Goal: Task Accomplishment & Management: Complete application form

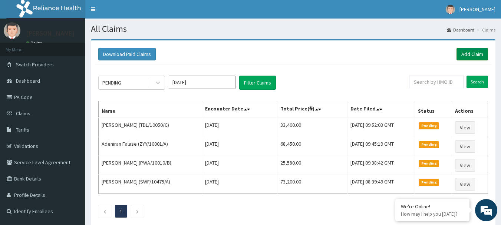
click at [472, 49] on link "Add Claim" at bounding box center [473, 54] width 32 height 13
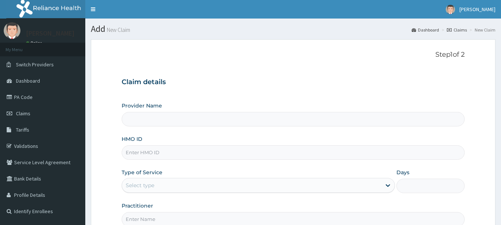
click at [139, 153] on input "HMO ID" at bounding box center [293, 152] width 343 height 14
paste input "AKL/10001/C"
type input "AKL/10001/C"
type input "[GEOGRAPHIC_DATA]"
type input "AKL/10001/C"
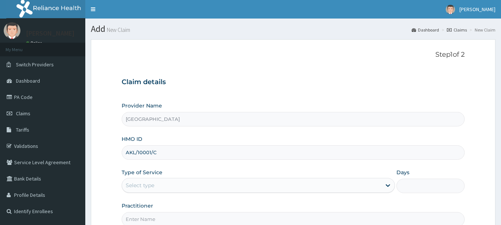
click at [134, 185] on div "Select type" at bounding box center [140, 185] width 29 height 7
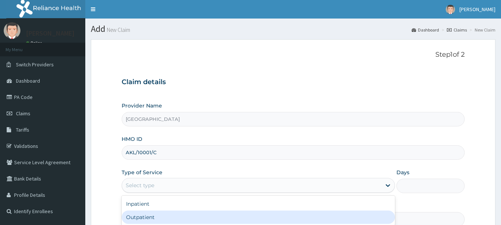
drag, startPoint x: 134, startPoint y: 220, endPoint x: 92, endPoint y: 175, distance: 61.1
click at [133, 220] on div "Outpatient" at bounding box center [258, 217] width 273 height 13
type input "1"
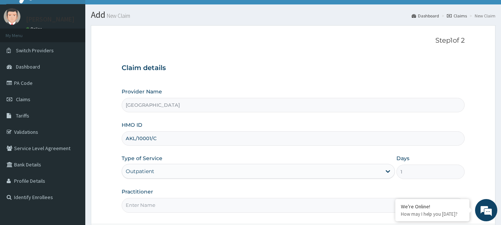
scroll to position [37, 0]
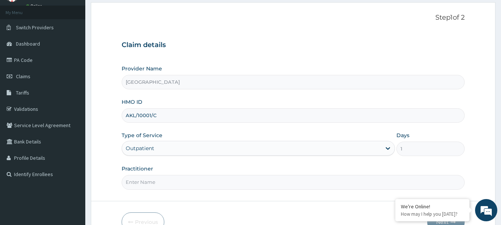
click at [143, 185] on input "Practitioner" at bounding box center [293, 182] width 343 height 14
paste input "Ebere Agwu"
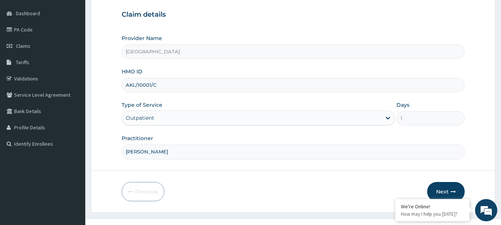
scroll to position [80, 0]
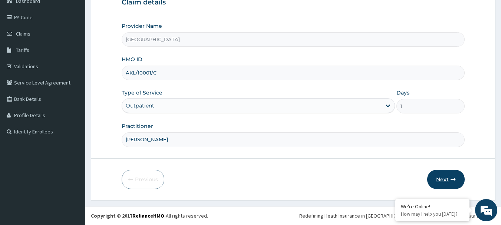
type input "Ebere Agwu"
click at [450, 180] on button "Next" at bounding box center [445, 179] width 37 height 19
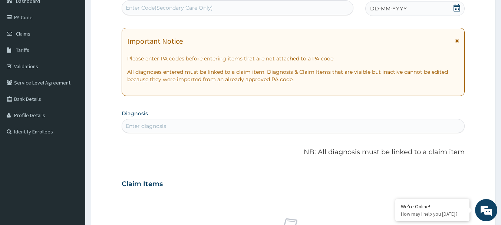
scroll to position [0, 0]
click at [144, 131] on div "Enter diagnosis" at bounding box center [293, 126] width 343 height 12
type input "hirsch"
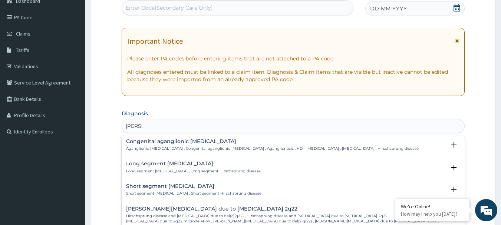
scroll to position [111, 0]
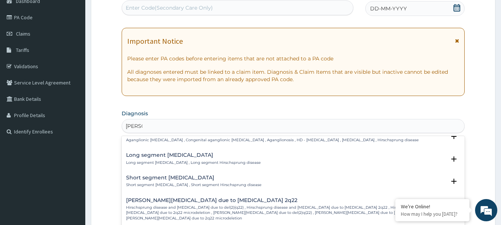
click at [158, 154] on div "Long segment Hirschsprung's disease Long segment Hirschsprung's disease , Long …" at bounding box center [193, 158] width 135 height 13
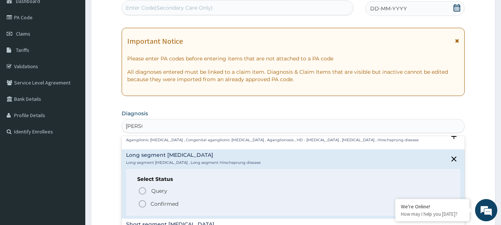
click at [143, 200] on icon "status option filled" at bounding box center [142, 204] width 9 height 9
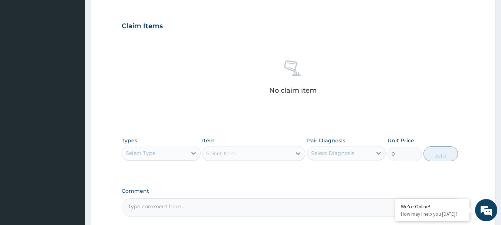
scroll to position [265, 0]
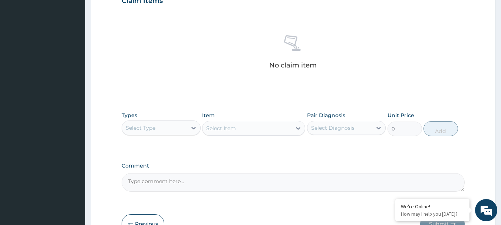
click at [145, 128] on div "Select Type" at bounding box center [141, 127] width 30 height 7
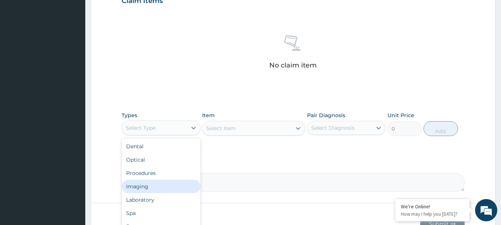
scroll to position [25, 0]
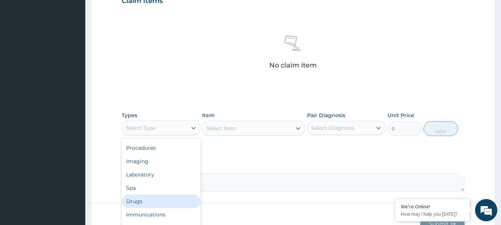
click at [139, 200] on div "Drugs" at bounding box center [161, 201] width 79 height 13
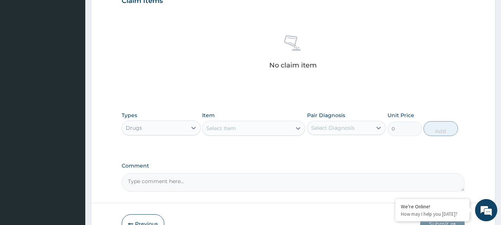
click at [233, 134] on div "Select Item" at bounding box center [246, 128] width 89 height 12
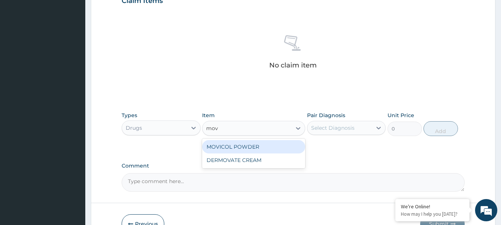
type input "movi"
click at [232, 147] on div "MOVICOL POWDER" at bounding box center [253, 146] width 103 height 13
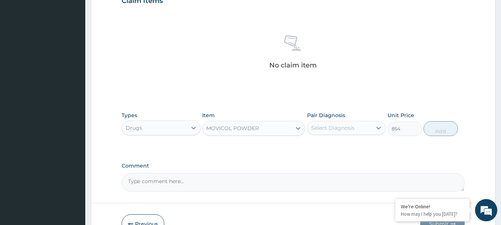
type input "854"
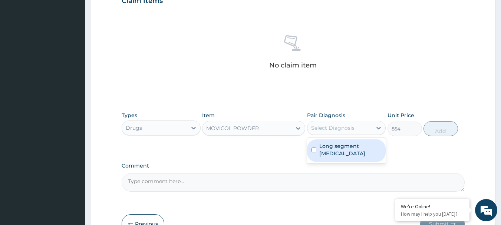
drag, startPoint x: 320, startPoint y: 129, endPoint x: 338, endPoint y: 138, distance: 20.2
click at [320, 129] on div "Select Diagnosis" at bounding box center [332, 127] width 43 height 7
click at [340, 149] on label "Long segment Hirschsprung's disease" at bounding box center [350, 149] width 62 height 15
checkbox input "true"
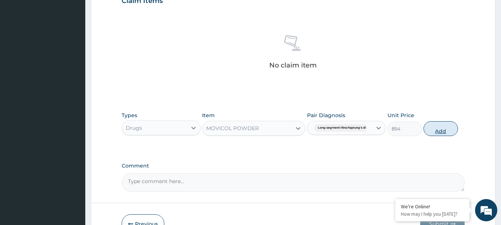
click at [442, 129] on button "Add" at bounding box center [441, 128] width 34 height 15
type input "0"
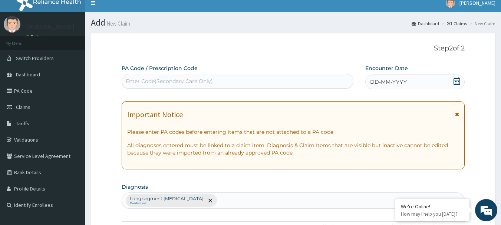
scroll to position [6, 0]
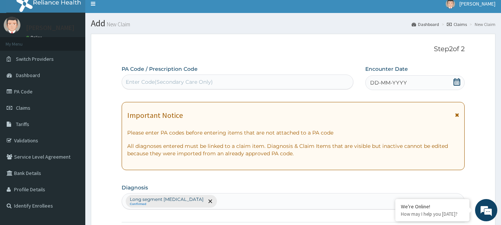
click at [458, 85] on icon at bounding box center [457, 81] width 7 height 7
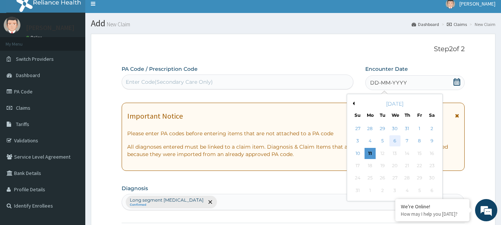
click at [395, 139] on div "6" at bounding box center [394, 141] width 11 height 11
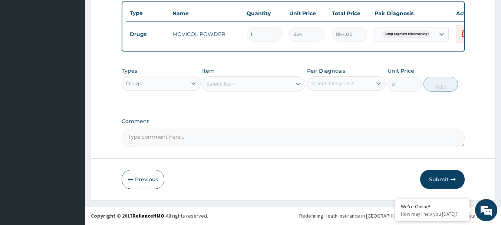
scroll to position [280, 0]
click at [450, 182] on button "Submit" at bounding box center [442, 179] width 45 height 19
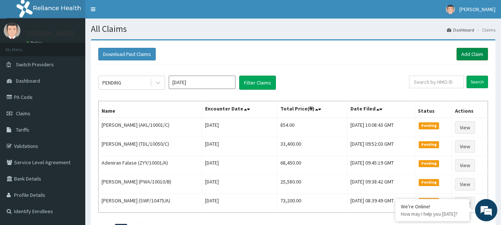
click at [468, 52] on link "Add Claim" at bounding box center [473, 54] width 32 height 13
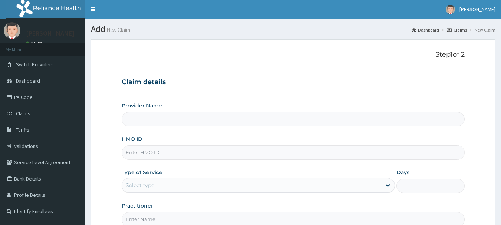
click at [142, 154] on input "HMO ID" at bounding box center [293, 152] width 343 height 14
type input "[GEOGRAPHIC_DATA]"
paste input "AKL/10001/C"
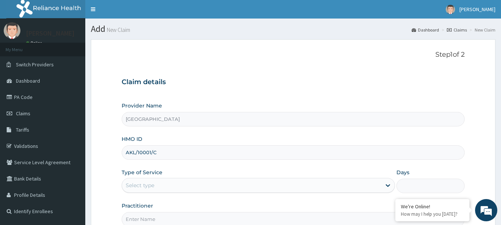
type input "AKL/10001/C"
click at [132, 189] on div "Select type" at bounding box center [140, 185] width 29 height 7
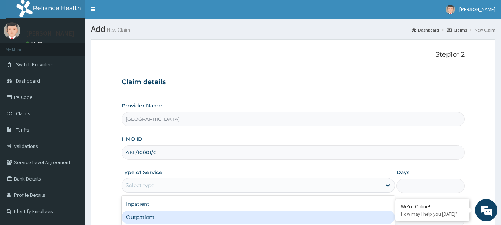
click at [133, 217] on div "Outpatient" at bounding box center [258, 217] width 273 height 13
type input "1"
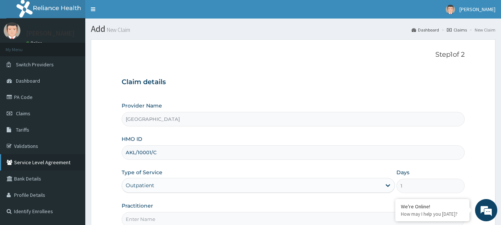
drag, startPoint x: 164, startPoint y: 155, endPoint x: 57, endPoint y: 155, distance: 106.8
click at [57, 155] on div "R EL Toggle navigation Kunle Suleiman Kunle Suleiman - hmo@evercare.ng Member s…" at bounding box center [250, 152] width 501 height 305
paste input "TDL/10050"
type input "TDL/10050/C"
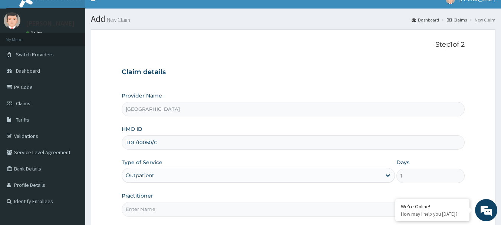
scroll to position [37, 0]
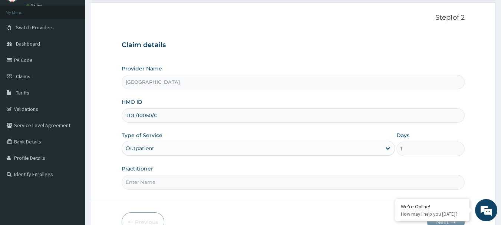
click at [143, 181] on input "Practitioner" at bounding box center [293, 182] width 343 height 14
paste input "Ebere Agwu"
type input "Ebere Agwu"
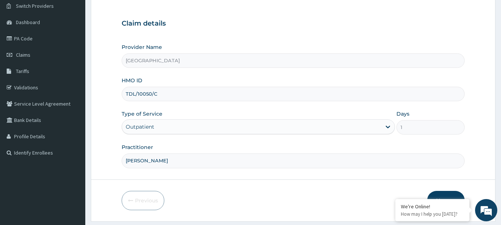
scroll to position [80, 0]
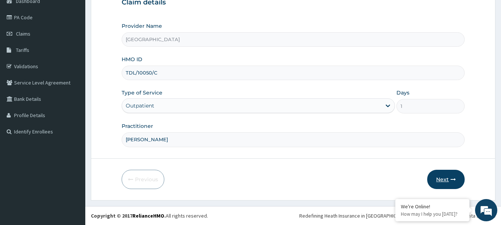
click at [440, 181] on button "Next" at bounding box center [445, 179] width 37 height 19
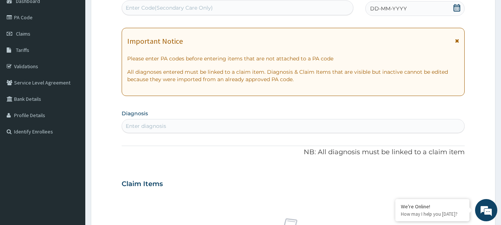
click at [162, 5] on div "Enter Code(Secondary Care Only)" at bounding box center [169, 7] width 87 height 7
paste input "PA/83549B"
type input "PA/83549B"
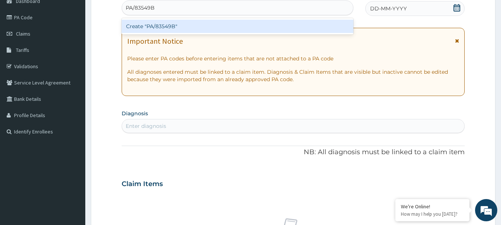
drag, startPoint x: 132, startPoint y: 26, endPoint x: 116, endPoint y: 9, distance: 23.6
click at [131, 23] on div "Create "PA/83549B"" at bounding box center [238, 26] width 232 height 13
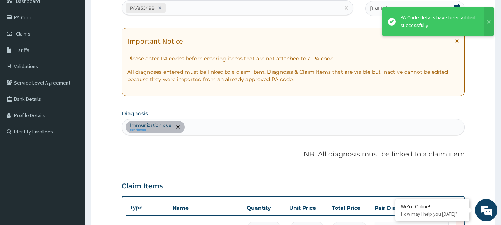
scroll to position [247, 0]
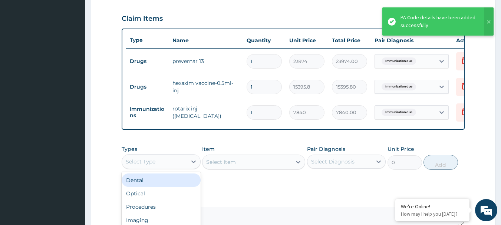
click at [160, 168] on div "Select Type" at bounding box center [154, 162] width 65 height 12
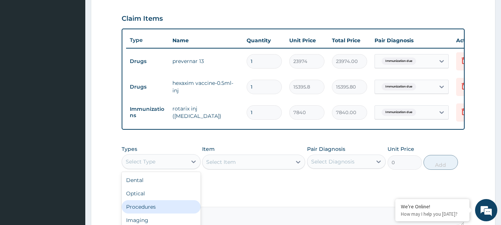
click at [150, 211] on div "Procedures" at bounding box center [161, 206] width 79 height 13
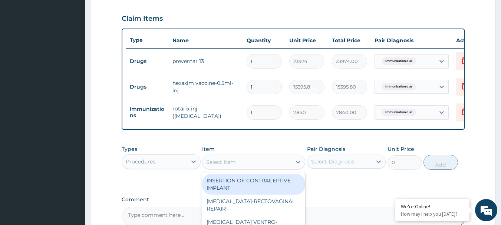
click at [221, 166] on div "Select Item" at bounding box center [221, 161] width 30 height 7
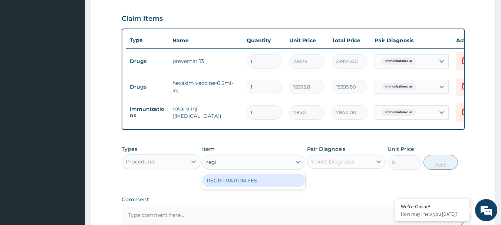
type input "regis"
drag, startPoint x: 229, startPoint y: 189, endPoint x: 262, endPoint y: 184, distance: 33.0
click at [230, 187] on div "REGISTRATION FEE" at bounding box center [253, 180] width 103 height 13
type input "4750"
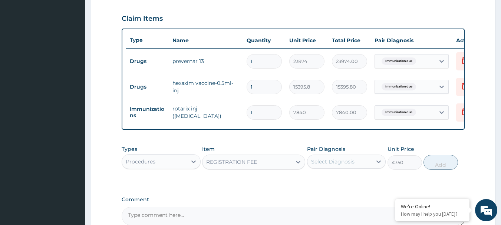
click at [330, 165] on div "Select Diagnosis" at bounding box center [332, 161] width 43 height 7
drag, startPoint x: 334, startPoint y: 186, endPoint x: 385, endPoint y: 184, distance: 50.9
click at [335, 184] on label "Immunization due" at bounding box center [343, 179] width 49 height 7
checkbox input "true"
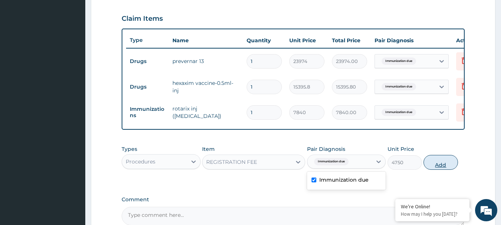
click at [438, 170] on button "Add" at bounding box center [441, 162] width 34 height 15
type input "0"
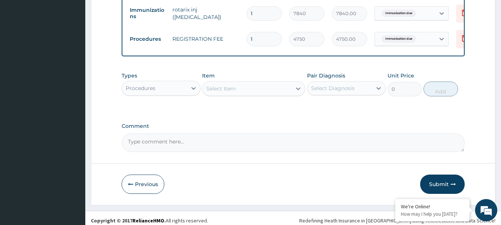
scroll to position [357, 0]
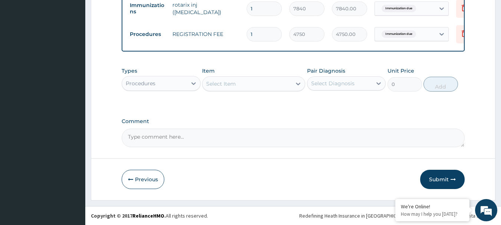
click at [218, 86] on div "Select Item" at bounding box center [221, 83] width 30 height 7
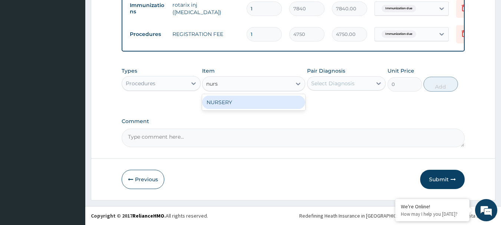
type input "nurs"
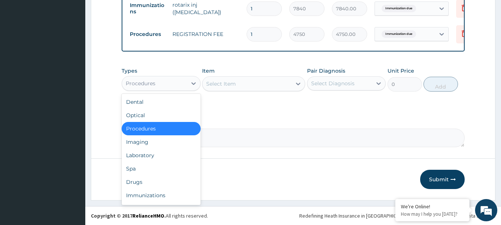
click at [152, 81] on div "Procedures" at bounding box center [141, 83] width 30 height 7
click at [132, 130] on div "Procedures" at bounding box center [161, 128] width 79 height 13
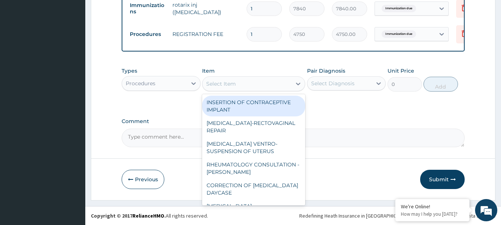
click at [215, 86] on div "Select Item" at bounding box center [221, 83] width 30 height 7
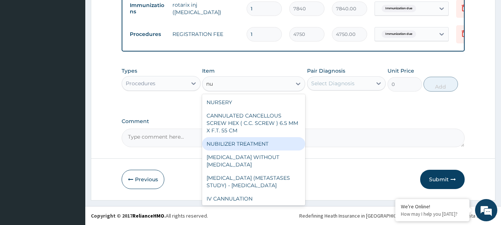
scroll to position [50, 0]
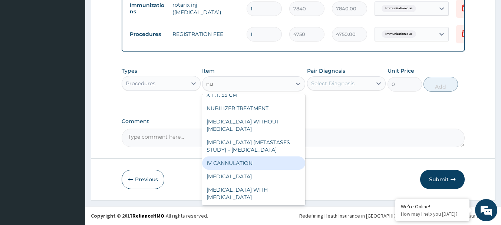
type input "nu"
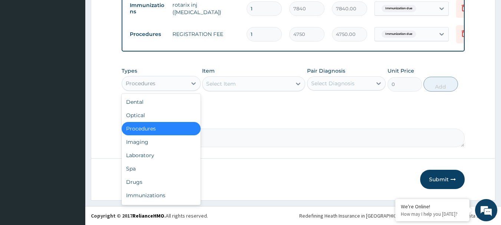
click at [137, 80] on div "Procedures" at bounding box center [141, 83] width 30 height 7
click at [146, 198] on div "Immunizations" at bounding box center [161, 195] width 79 height 13
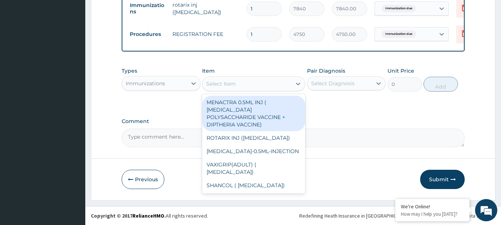
click at [221, 86] on div "Select Item" at bounding box center [221, 83] width 30 height 7
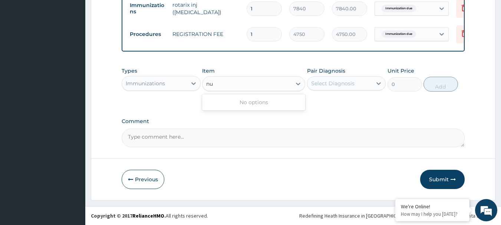
type input "n"
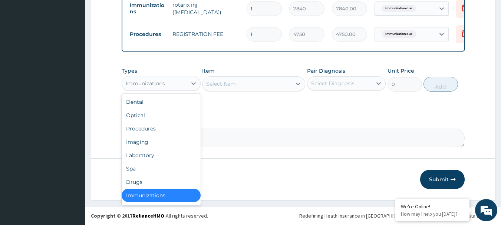
click at [143, 81] on div "Immunizations" at bounding box center [145, 83] width 39 height 7
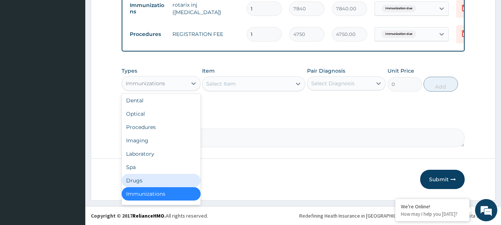
click at [135, 181] on div "Drugs" at bounding box center [161, 180] width 79 height 13
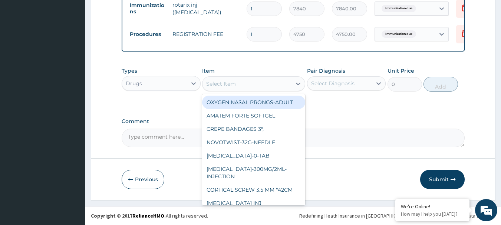
click at [218, 88] on div "Select Item" at bounding box center [246, 84] width 89 height 12
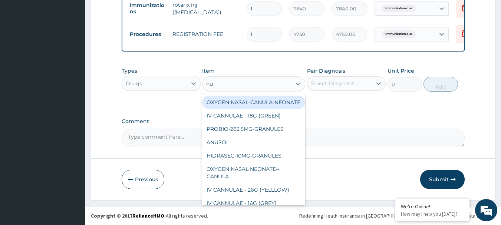
type input "n"
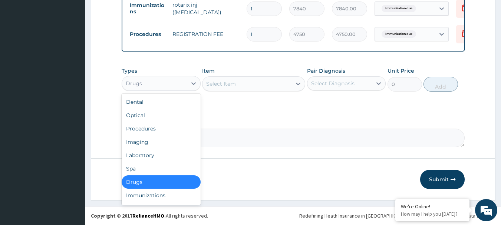
click at [145, 82] on div "Drugs" at bounding box center [154, 84] width 65 height 12
click at [143, 143] on div "Imaging" at bounding box center [161, 141] width 79 height 13
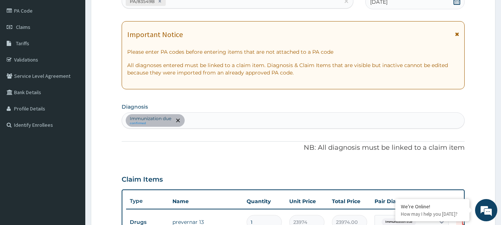
scroll to position [0, 0]
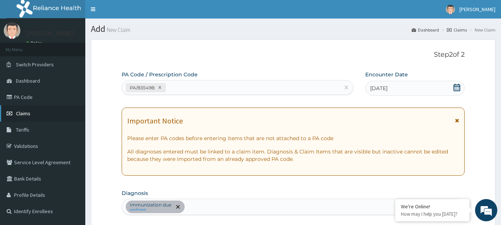
click at [21, 115] on span "Claims" at bounding box center [23, 113] width 14 height 7
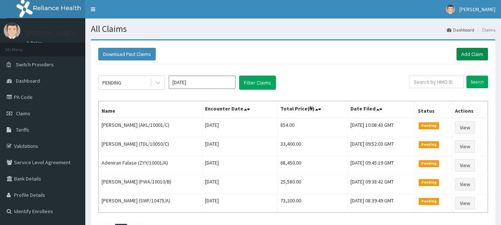
click at [464, 52] on link "Add Claim" at bounding box center [473, 54] width 32 height 13
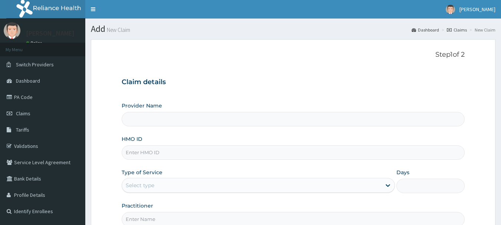
click at [151, 155] on input "HMO ID" at bounding box center [293, 152] width 343 height 14
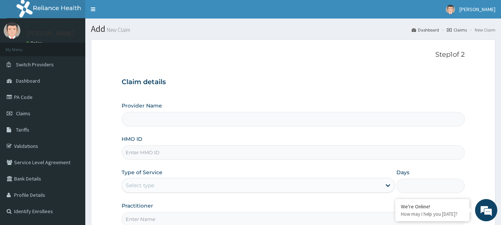
type input "[GEOGRAPHIC_DATA]"
paste input "DUP/10025/C"
type input "DUP/10025/C"
click at [144, 184] on div "Select type" at bounding box center [140, 185] width 29 height 7
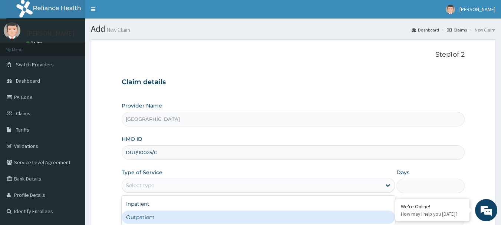
click at [145, 218] on div "Outpatient" at bounding box center [258, 217] width 273 height 13
type input "1"
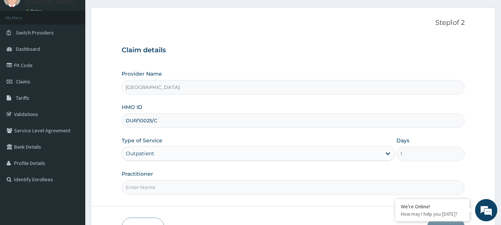
scroll to position [74, 0]
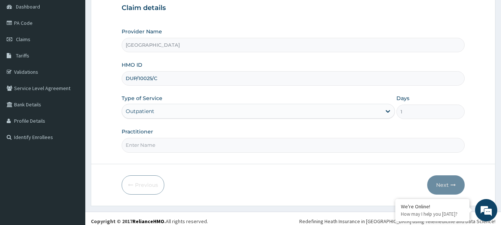
click at [146, 144] on input "Practitioner" at bounding box center [293, 145] width 343 height 14
paste input "[PERSON_NAME]"
type input "Aishat Owolabi"
drag, startPoint x: 452, startPoint y: 189, endPoint x: 451, endPoint y: 185, distance: 3.9
click at [451, 185] on button "Next" at bounding box center [445, 184] width 37 height 19
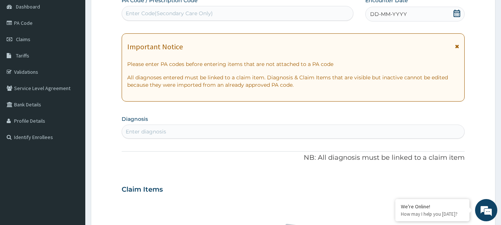
click at [183, 12] on div "Enter Code(Secondary Care Only)" at bounding box center [169, 13] width 87 height 7
paste input "PA/666DCB"
type input "PA/666DCB"
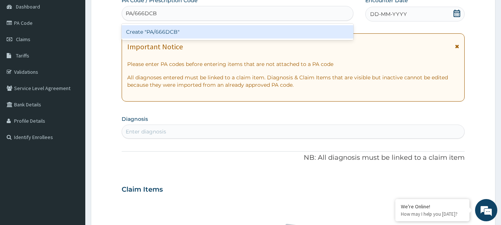
click at [160, 33] on div "Create "PA/666DCB"" at bounding box center [238, 31] width 232 height 13
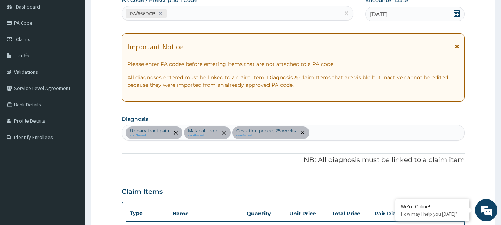
scroll to position [222, 0]
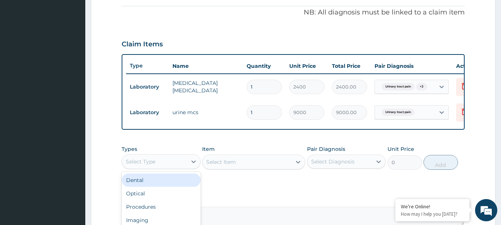
drag, startPoint x: 169, startPoint y: 169, endPoint x: 159, endPoint y: 187, distance: 19.8
click at [169, 168] on div "Select Type" at bounding box center [154, 162] width 65 height 12
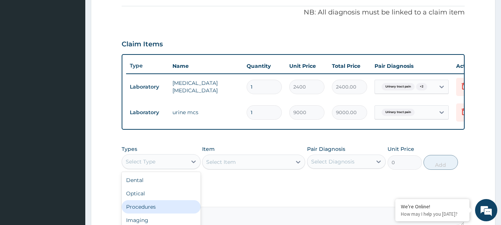
scroll to position [25, 0]
click at [160, 215] on div "Laboratory" at bounding box center [161, 208] width 79 height 13
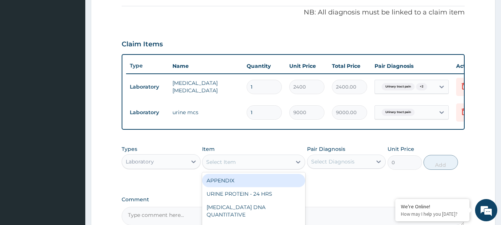
click at [222, 166] on div "Select Item" at bounding box center [221, 161] width 30 height 7
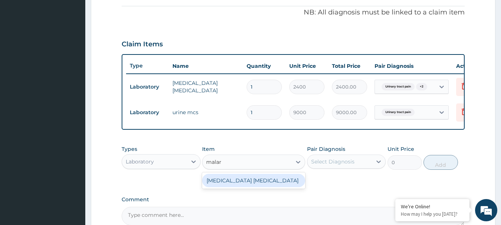
type input "malar"
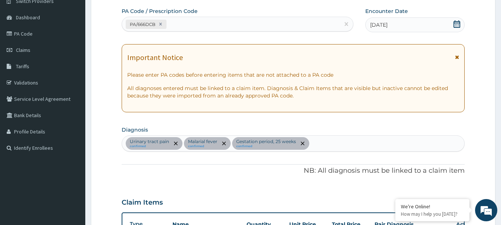
scroll to position [36, 0]
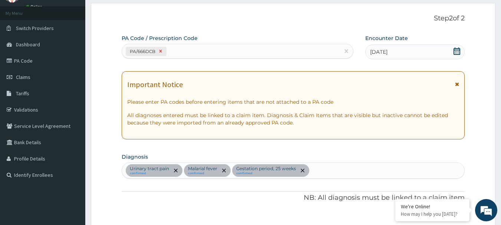
click at [161, 51] on icon at bounding box center [160, 51] width 3 height 3
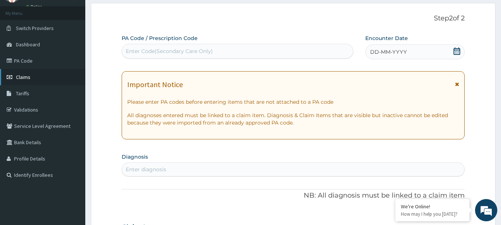
click at [29, 72] on link "Claims" at bounding box center [42, 77] width 85 height 16
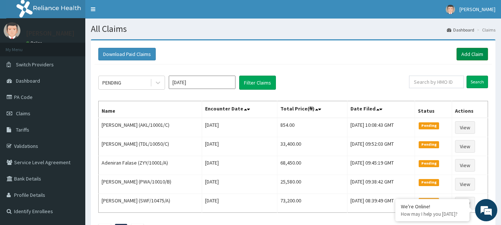
click at [468, 52] on link "Add Claim" at bounding box center [473, 54] width 32 height 13
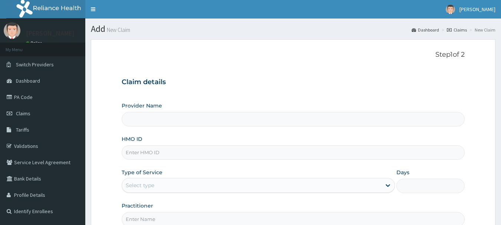
type input "[GEOGRAPHIC_DATA]"
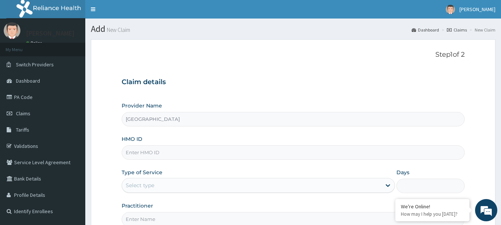
click at [178, 156] on input "HMO ID" at bounding box center [293, 152] width 343 height 14
paste input "EXL/10010/A"
type input "EXL/10010/A"
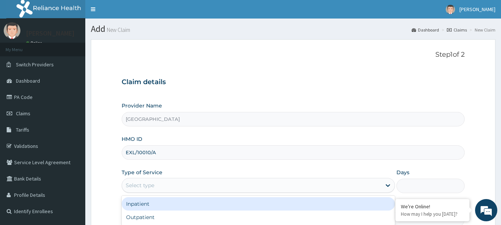
click at [141, 184] on div "Select type" at bounding box center [140, 185] width 29 height 7
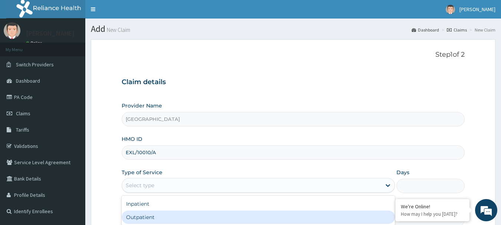
click at [135, 217] on div "Outpatient" at bounding box center [258, 217] width 273 height 13
type input "1"
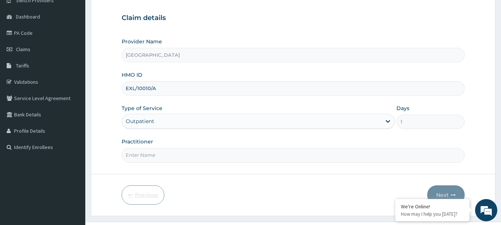
scroll to position [74, 0]
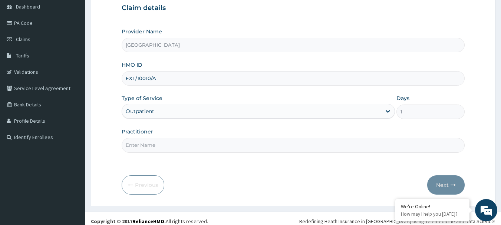
click at [136, 144] on input "Practitioner" at bounding box center [293, 145] width 343 height 14
paste input "[PERSON_NAME]"
click at [136, 144] on input "[PERSON_NAME]" at bounding box center [293, 145] width 343 height 14
type input "[PERSON_NAME]"
click at [447, 187] on button "Next" at bounding box center [445, 184] width 37 height 19
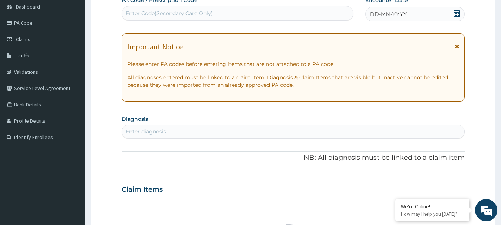
click at [157, 18] on div "Enter Code(Secondary Care Only)" at bounding box center [237, 13] width 231 height 12
paste input "PA/A6FC42"
type input "PA/A6FC42"
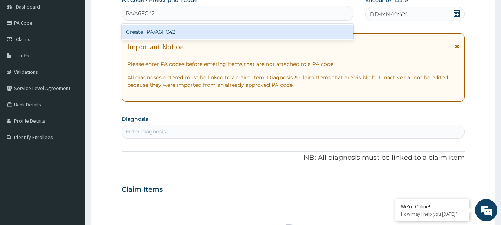
click at [158, 34] on div "Create "PA/A6FC42"" at bounding box center [238, 31] width 232 height 13
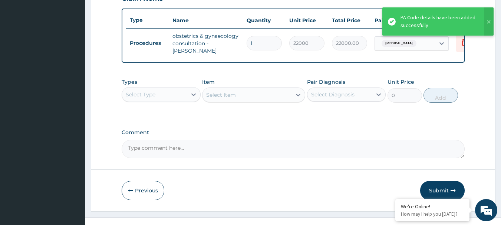
scroll to position [284, 0]
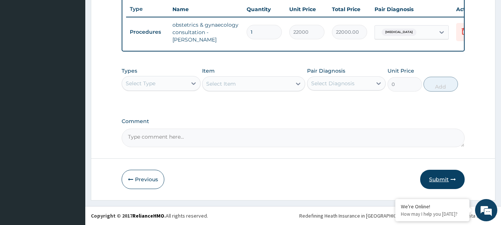
click at [447, 177] on button "Submit" at bounding box center [442, 179] width 45 height 19
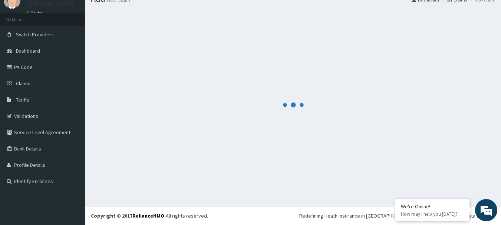
scroll to position [30, 0]
